Goal: Navigation & Orientation: Find specific page/section

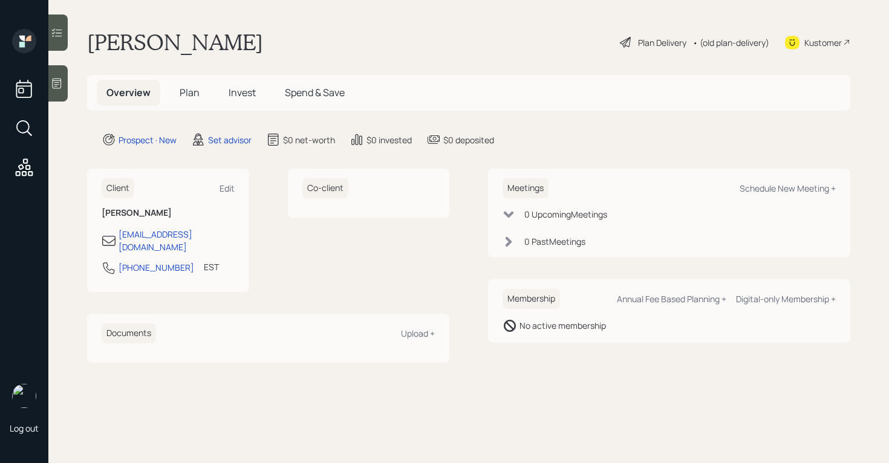
click at [59, 90] on div at bounding box center [57, 83] width 19 height 36
